Goal: Task Accomplishment & Management: Use online tool/utility

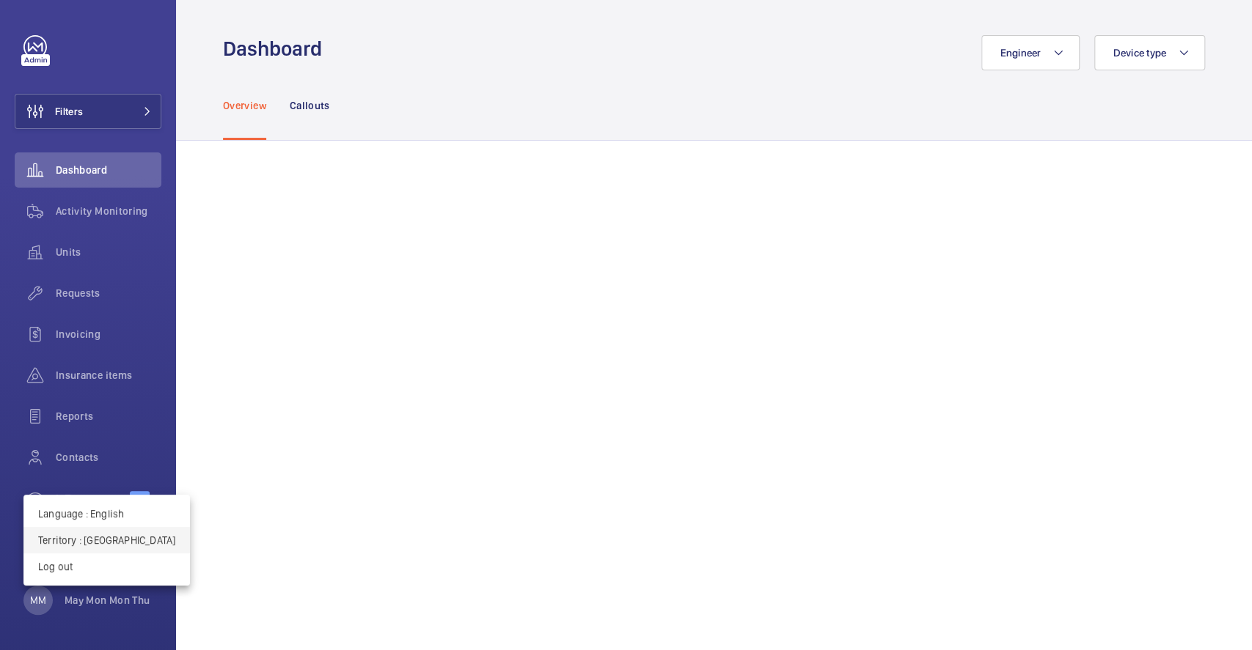
drag, startPoint x: 0, startPoint y: 0, endPoint x: 110, endPoint y: 532, distance: 542.9
click at [110, 532] on button "Territory : [GEOGRAPHIC_DATA]" at bounding box center [106, 540] width 166 height 26
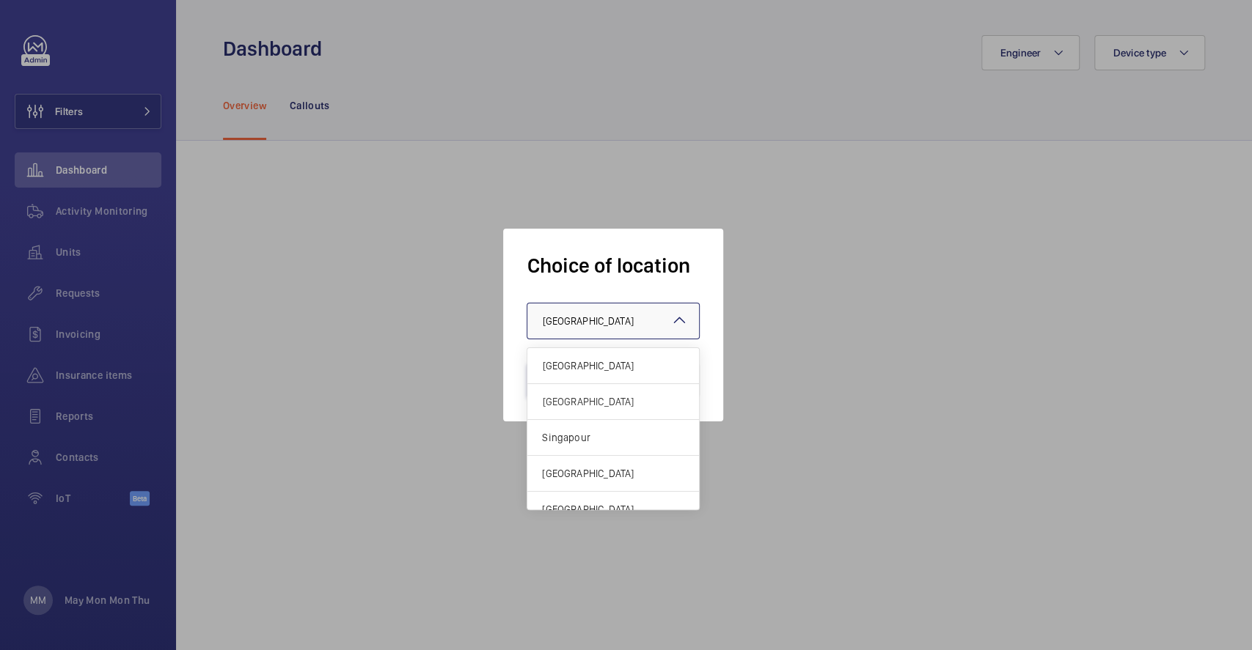
click at [590, 329] on div at bounding box center [613, 321] width 172 height 35
click at [583, 436] on span "Singapour" at bounding box center [613, 437] width 142 height 15
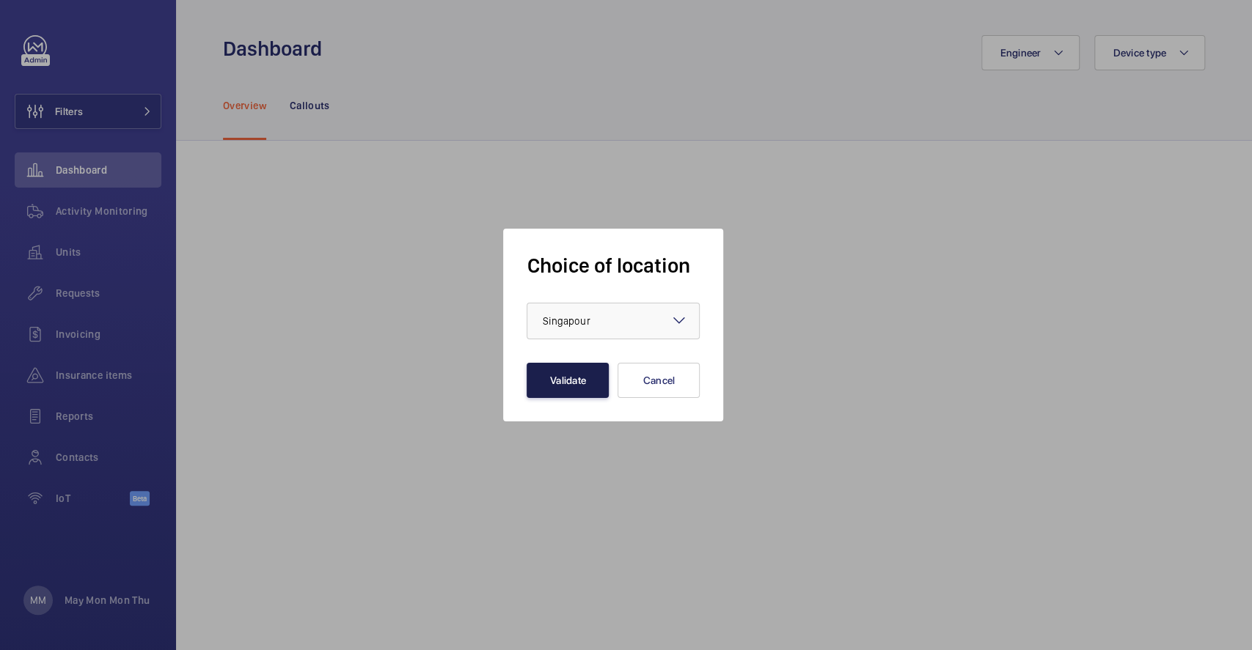
click at [553, 381] on button "Validate" at bounding box center [568, 380] width 82 height 35
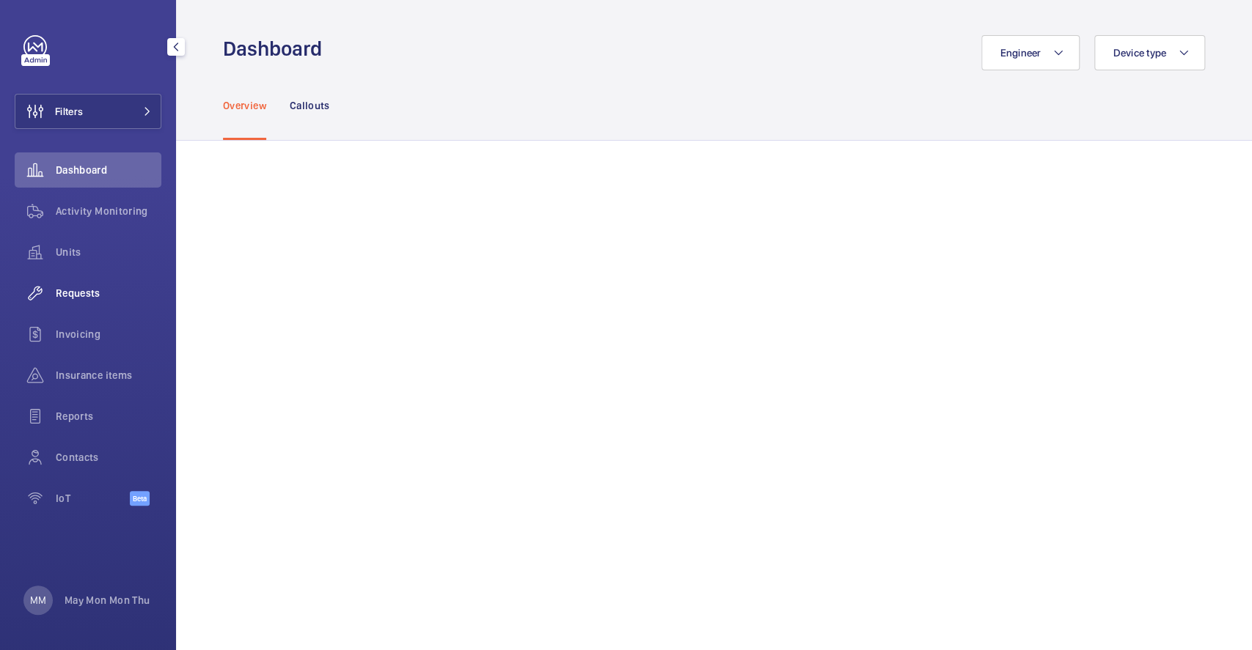
click at [82, 296] on span "Requests" at bounding box center [109, 293] width 106 height 15
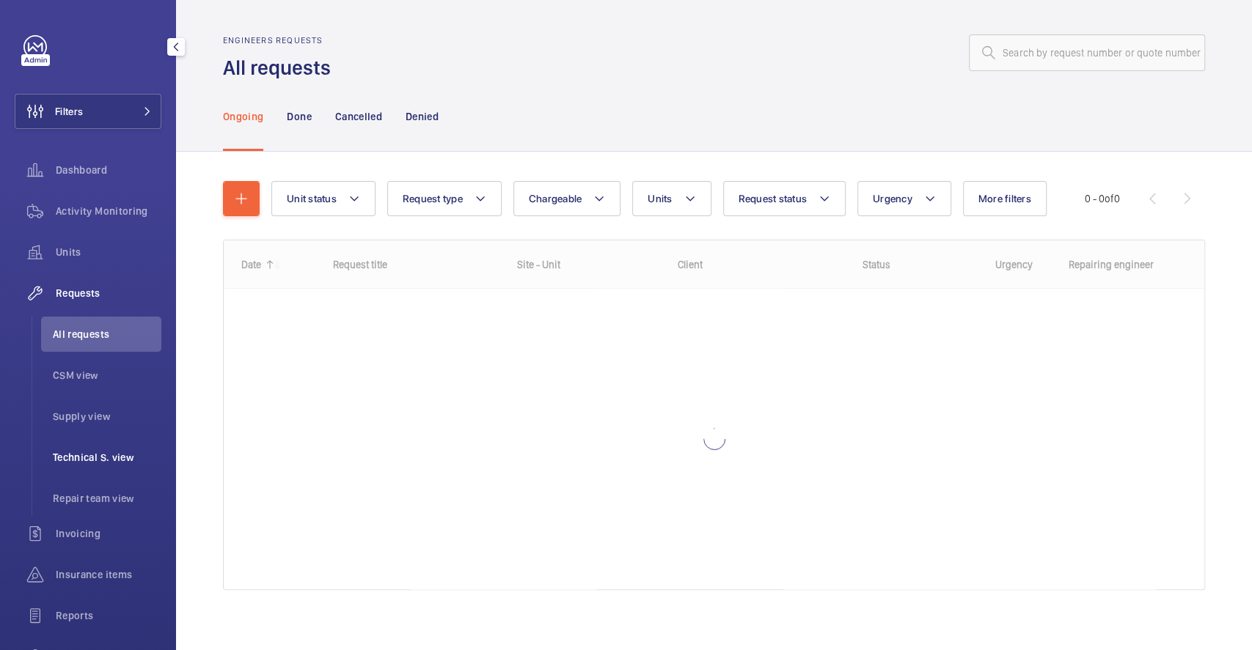
click at [109, 451] on span "Technical S. view" at bounding box center [107, 457] width 109 height 15
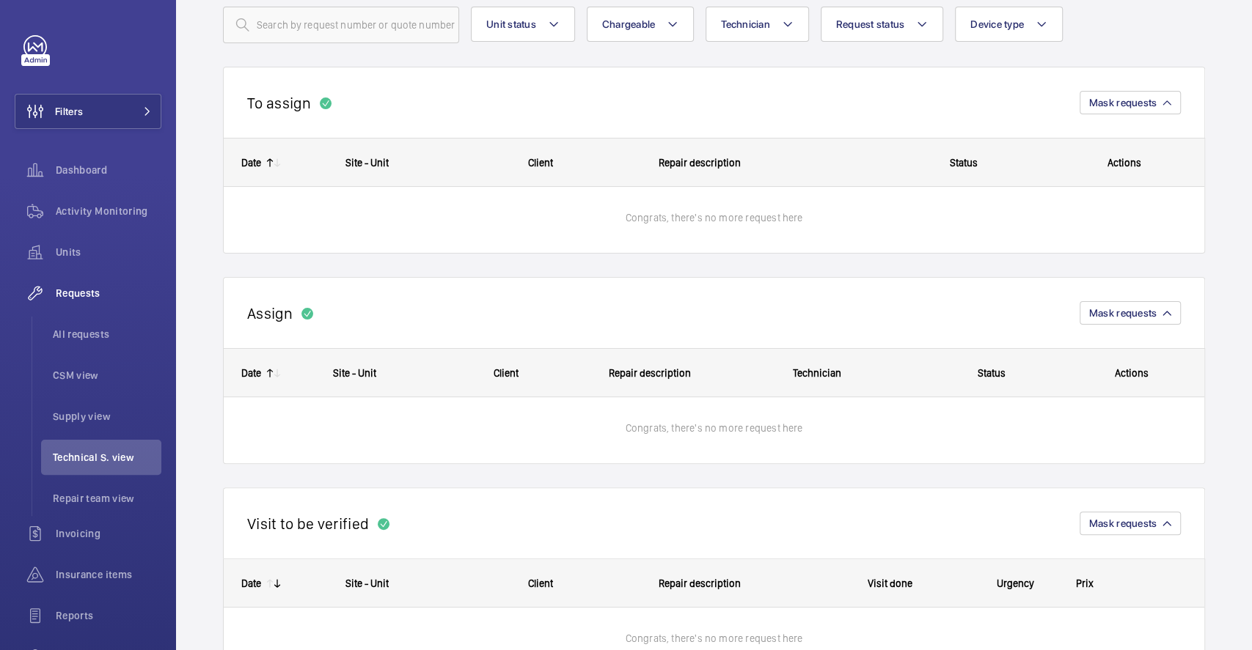
scroll to position [158, 0]
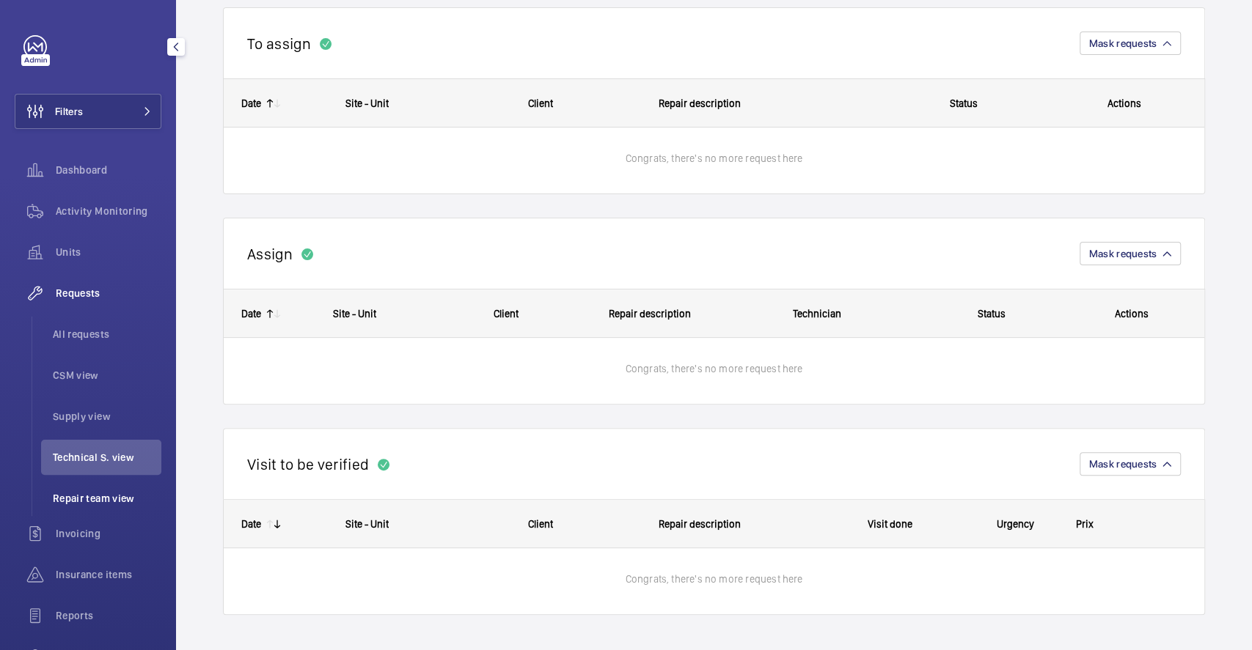
click at [88, 496] on span "Repair team view" at bounding box center [107, 498] width 109 height 15
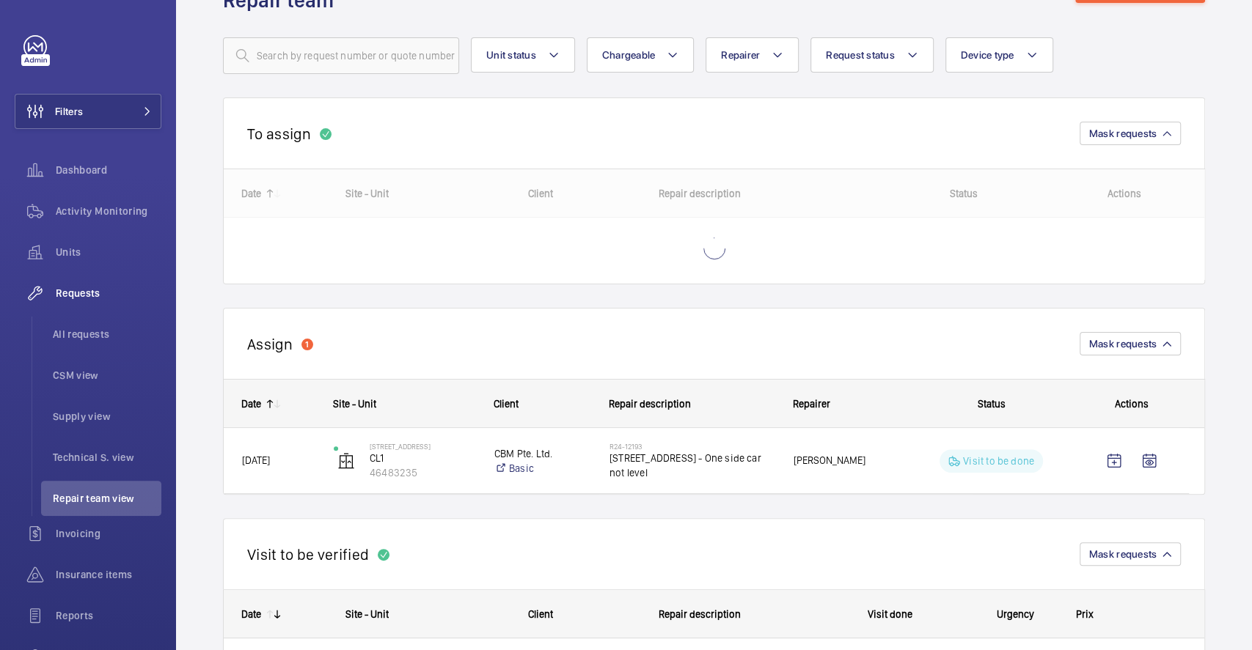
scroll to position [98, 0]
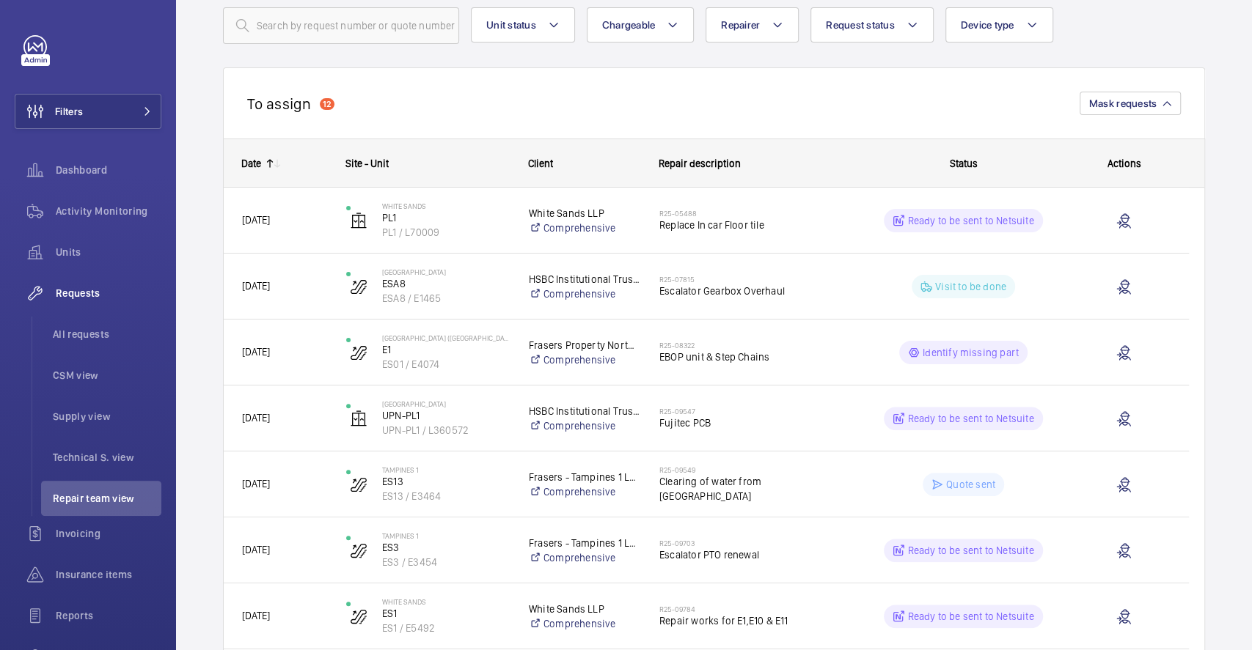
click at [821, 102] on div "To assign 12 Mask requests" at bounding box center [714, 102] width 982 height 71
